Goal: Task Accomplishment & Management: Manage account settings

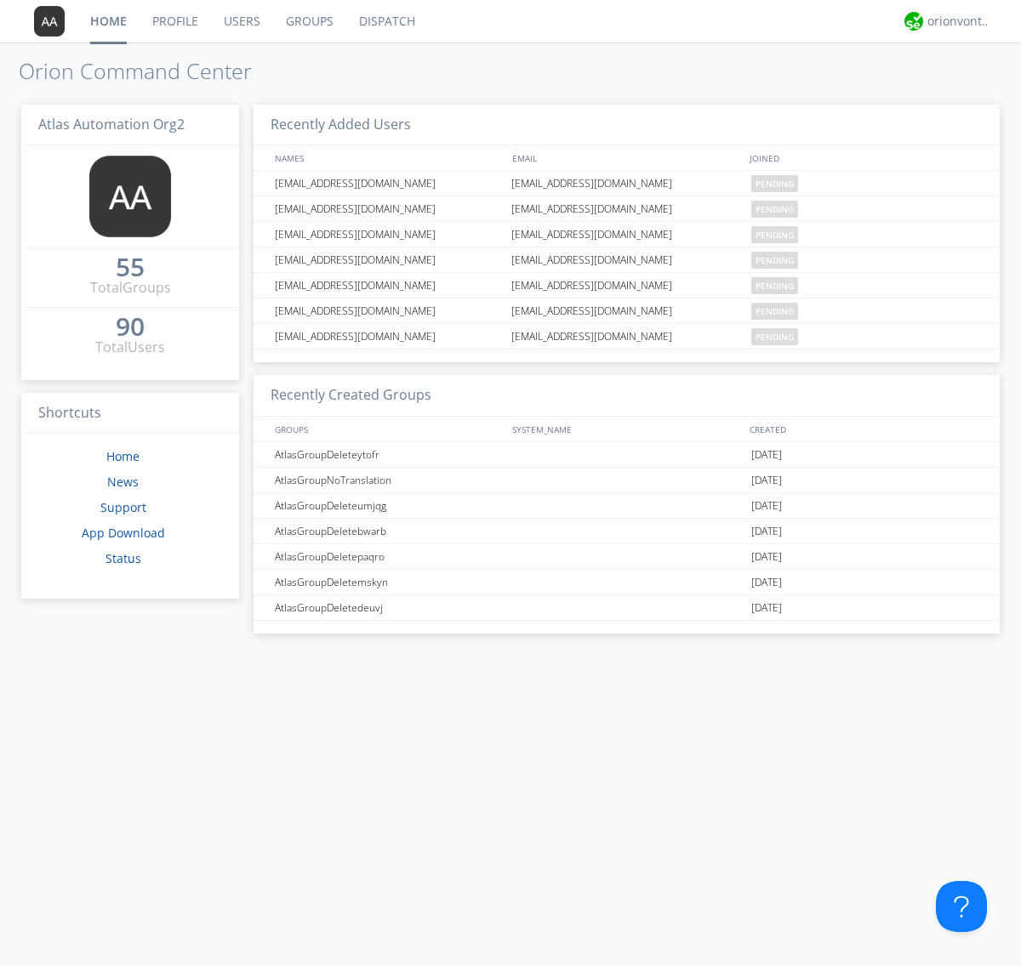
click at [308, 21] on link "Groups" at bounding box center [309, 21] width 73 height 43
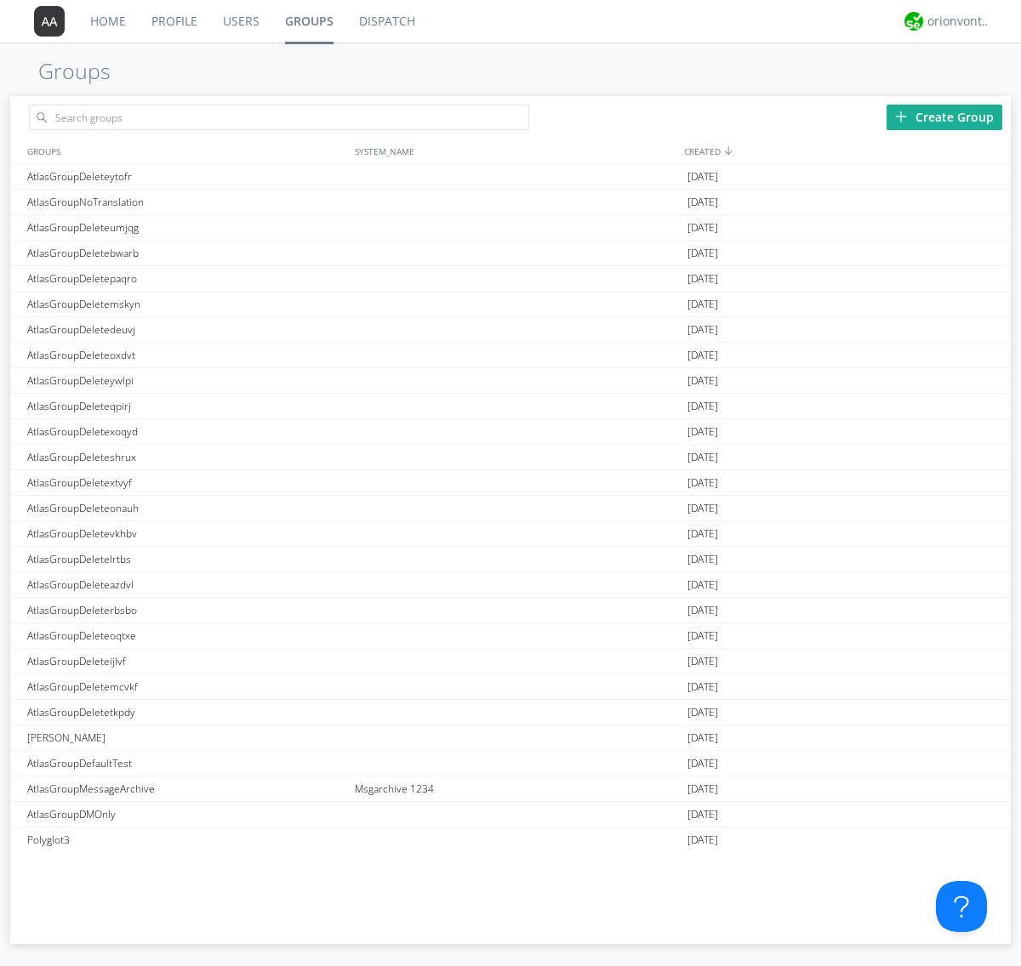
click at [944, 117] on div "Create Group" at bounding box center [944, 118] width 116 height 26
click at [308, 21] on link "Groups" at bounding box center [309, 21] width 74 height 43
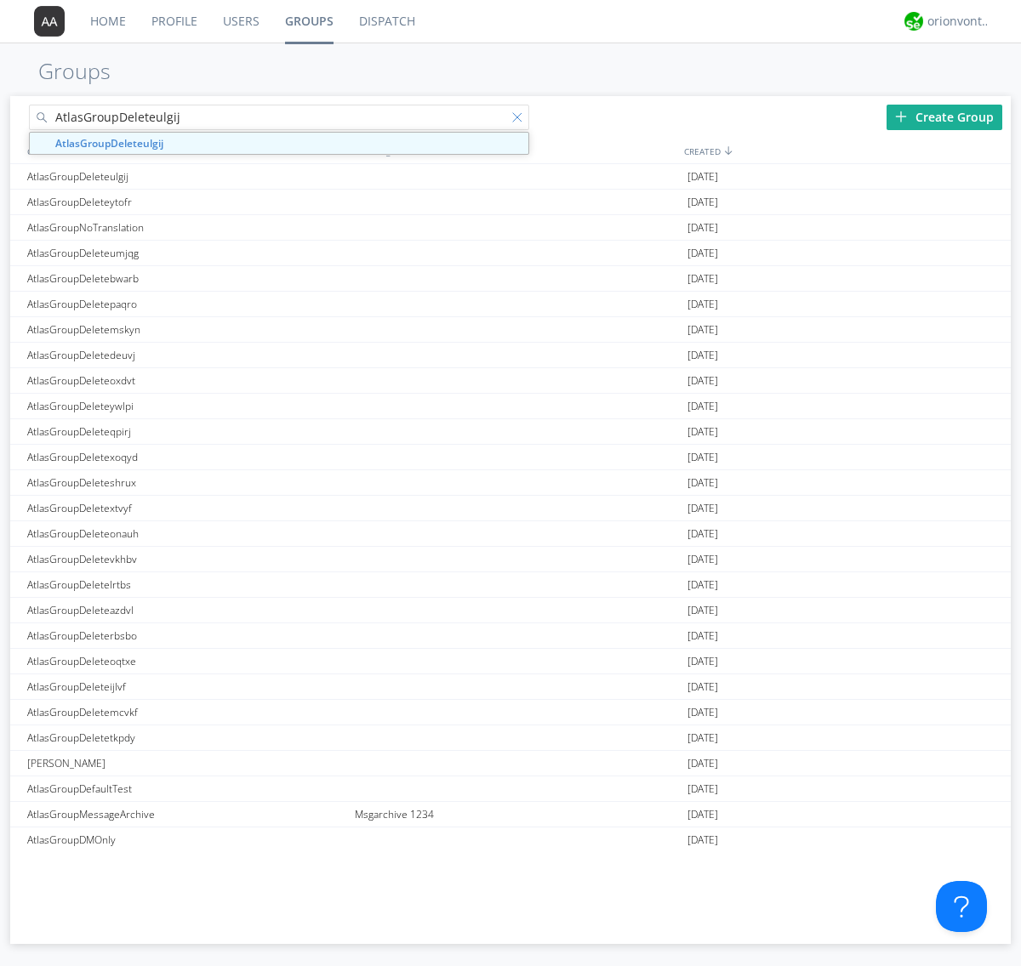
type input "AtlasGroupDeleteulgij"
click at [521, 120] on div at bounding box center [520, 120] width 17 height 17
type input "AtlasGroupDeleteulgij"
click at [186, 176] on div "AtlasGroupDeleteulgij" at bounding box center [187, 176] width 328 height 25
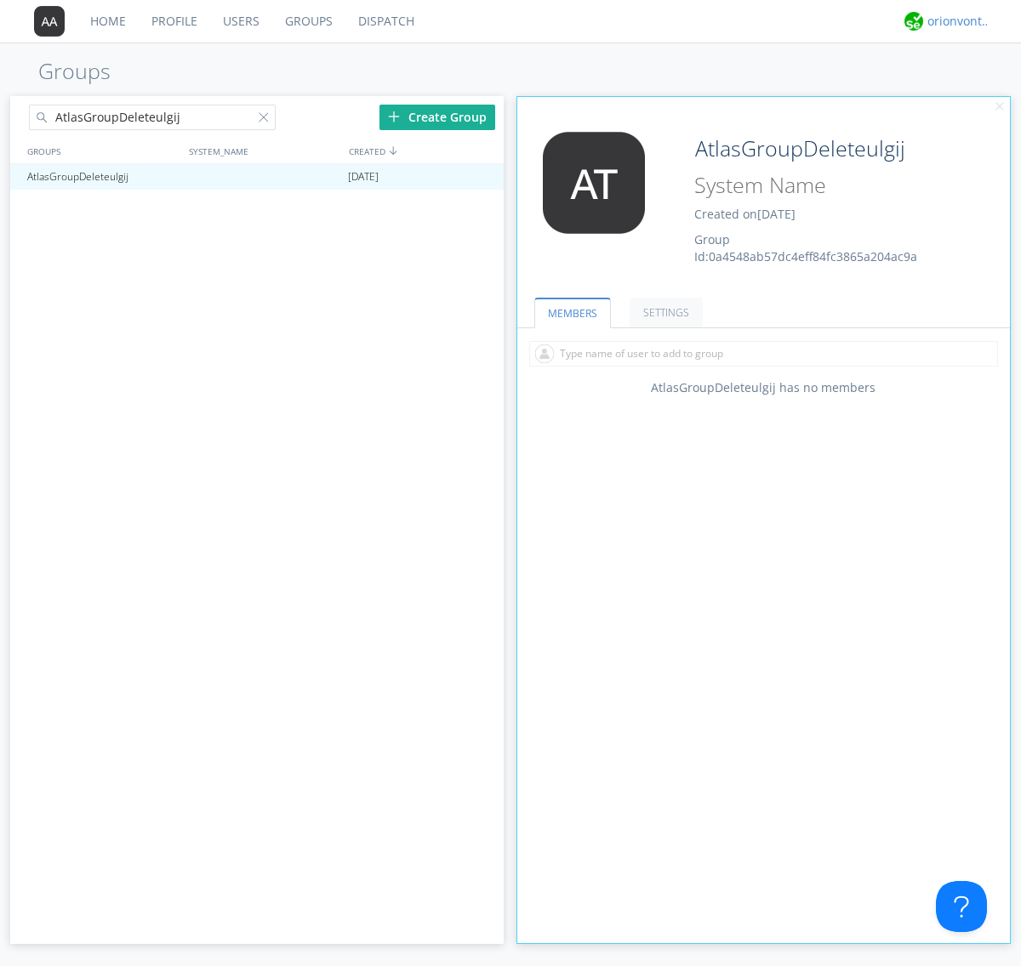
click at [664, 312] on link "SETTINGS" at bounding box center [666, 313] width 73 height 30
click at [955, 21] on div "orionvontas+atlas+automation+org2" at bounding box center [959, 21] width 64 height 17
click at [967, 89] on div "Log Out" at bounding box center [968, 90] width 88 height 31
